Goal: Task Accomplishment & Management: Complete application form

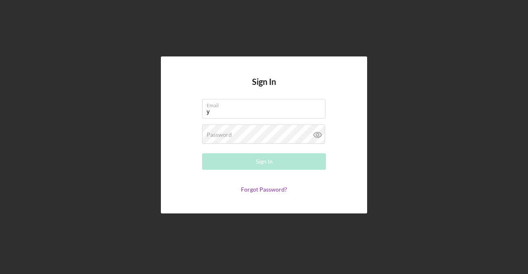
type input "[EMAIL_ADDRESS][DOMAIN_NAME]"
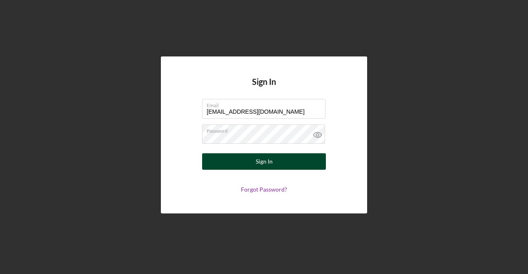
click at [271, 160] on div "Sign In" at bounding box center [264, 161] width 17 height 17
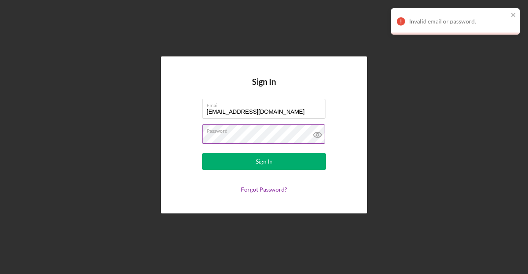
click at [321, 137] on icon at bounding box center [318, 134] width 8 height 5
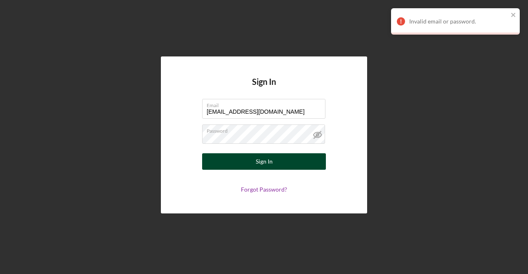
click at [252, 164] on button "Sign In" at bounding box center [264, 161] width 124 height 17
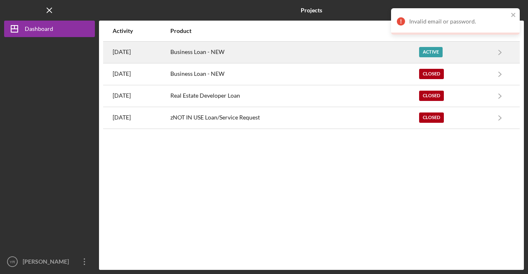
click at [441, 51] on div "Active" at bounding box center [431, 52] width 24 height 10
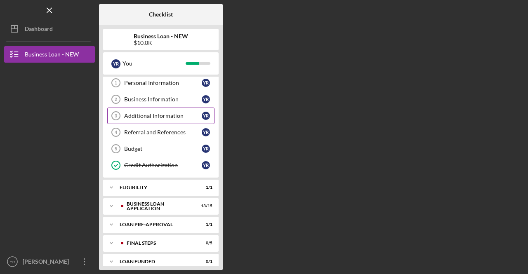
scroll to position [26, 0]
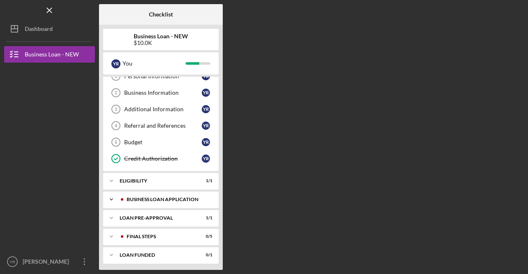
click at [158, 197] on div "BUSINESS LOAN APPLICATION" at bounding box center [168, 199] width 82 height 5
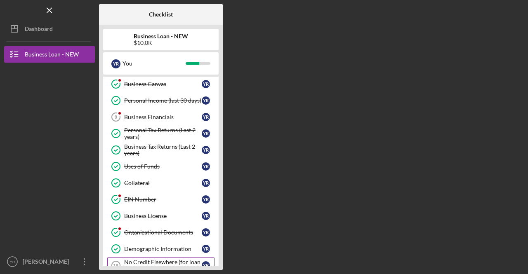
scroll to position [151, 0]
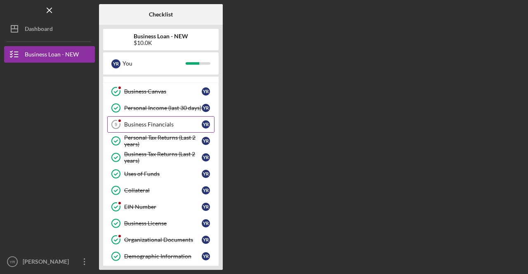
click at [143, 118] on link "Business Financials 9 Business Financials Y R" at bounding box center [160, 124] width 107 height 17
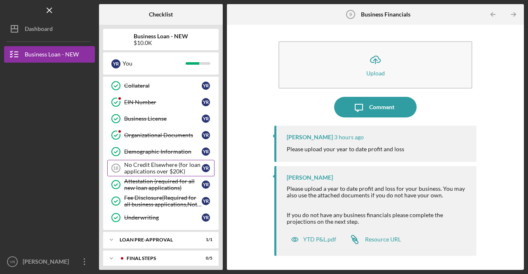
scroll to position [274, 0]
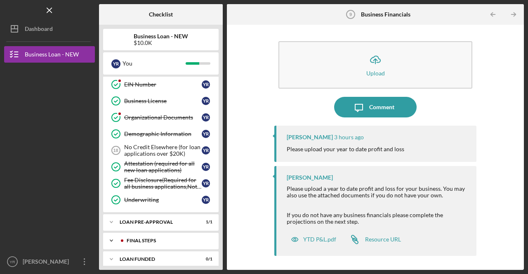
click at [112, 233] on icon "Icon/Expander" at bounding box center [111, 241] width 17 height 17
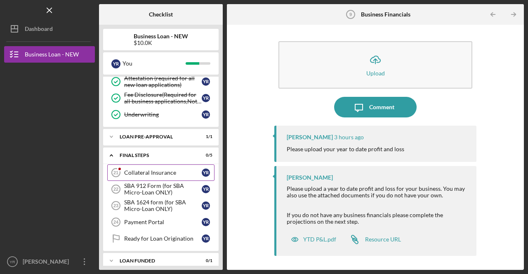
click at [154, 170] on div "Collateral Insurance" at bounding box center [163, 173] width 78 height 7
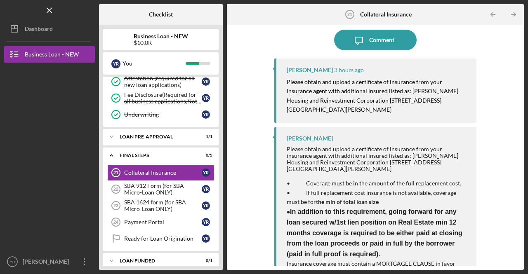
scroll to position [89, 0]
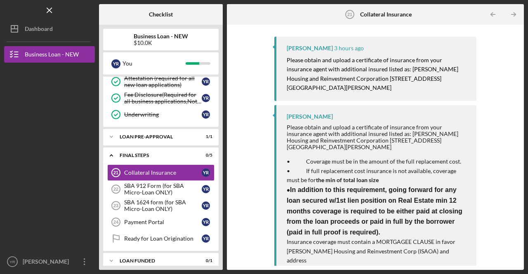
drag, startPoint x: 285, startPoint y: 45, endPoint x: 471, endPoint y: 250, distance: 277.1
click at [471, 169] on div "[PERSON_NAME] 3 hours ago Please obtain and upload a certificate of insurance f…" at bounding box center [375, 103] width 202 height 132
copy div "Loremips D'Sitame 7 conse adi Elitse doeius tem incidi u laboreetdol ma aliquae…"
